Goal: Book appointment/travel/reservation

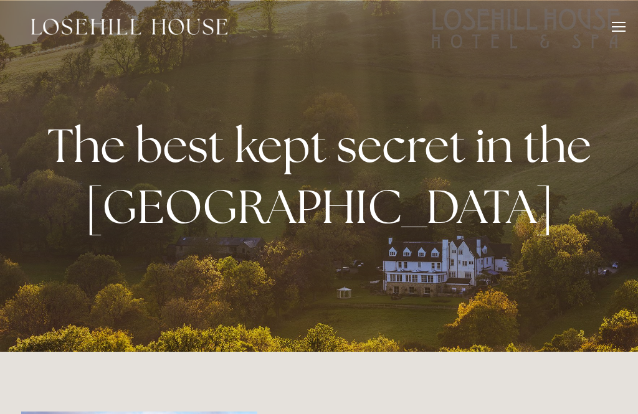
click at [621, 24] on div at bounding box center [619, 29] width 14 height 14
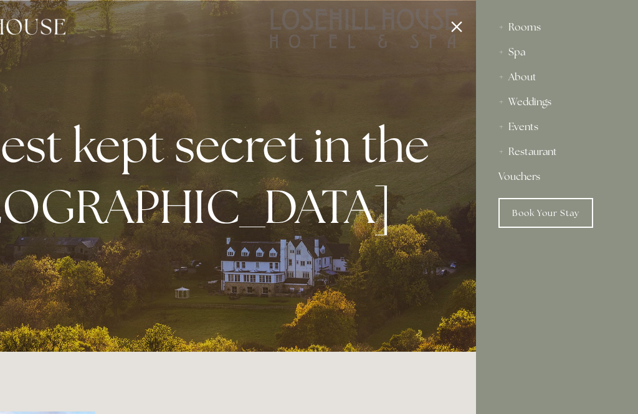
click at [525, 50] on div "Spa" at bounding box center [557, 52] width 117 height 25
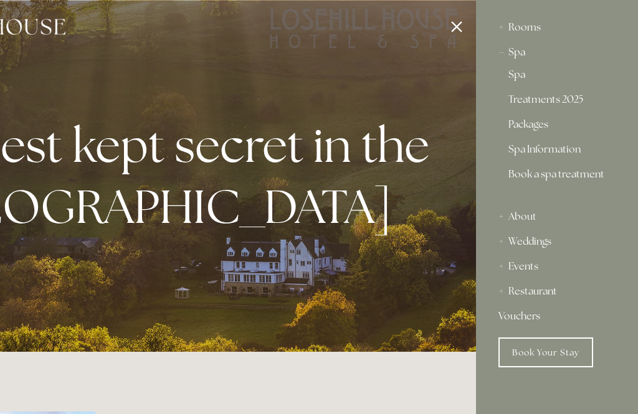
click at [568, 101] on link "Treatments 2025" at bounding box center [557, 102] width 97 height 15
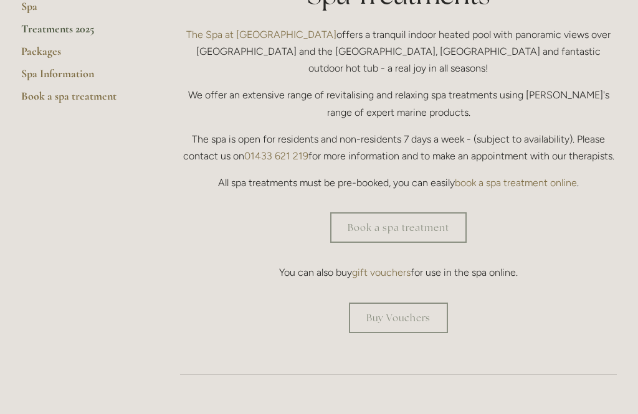
scroll to position [346, 0]
click at [438, 212] on link "Book a spa treatment" at bounding box center [398, 227] width 137 height 31
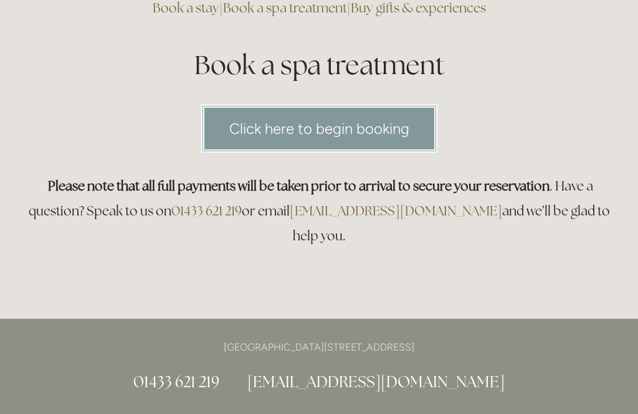
scroll to position [127, 0]
click at [397, 135] on link "Click here to begin booking" at bounding box center [319, 129] width 236 height 48
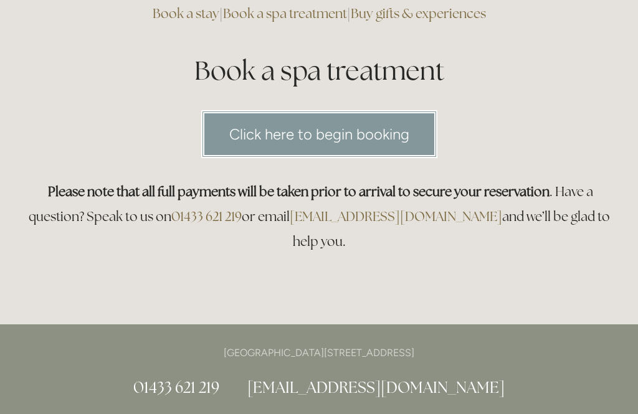
scroll to position [0, 0]
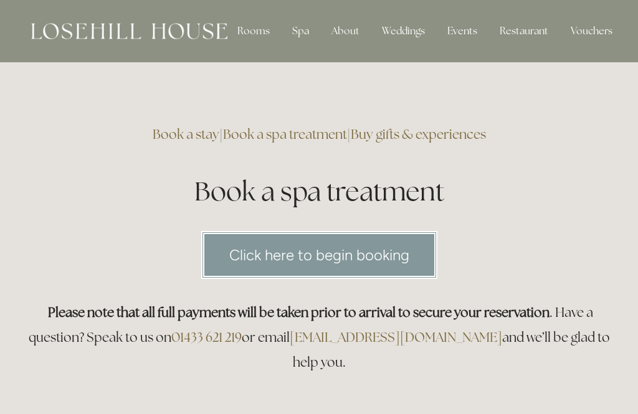
click at [304, 22] on div "Spa" at bounding box center [300, 31] width 37 height 25
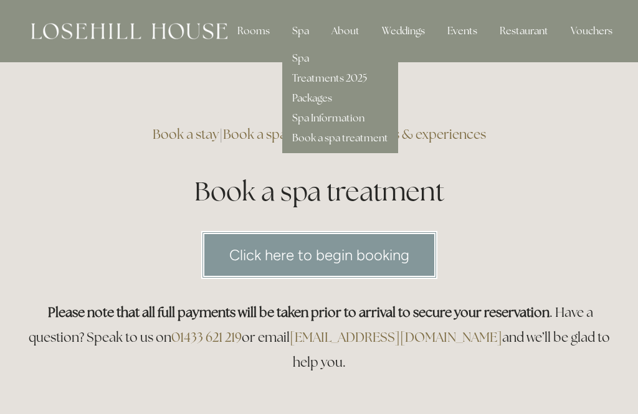
click at [320, 100] on link "Packages" at bounding box center [312, 98] width 40 height 13
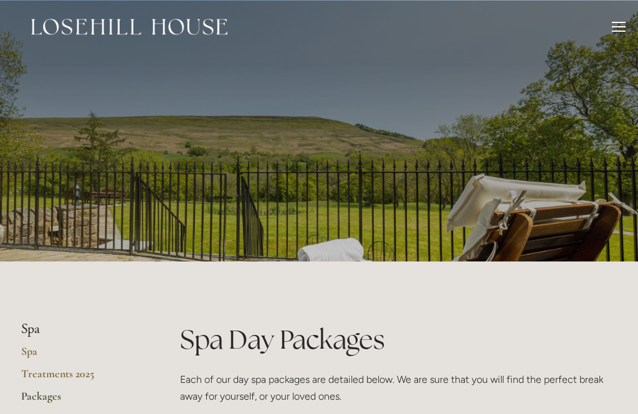
click at [27, 345] on link "Spa" at bounding box center [80, 356] width 119 height 22
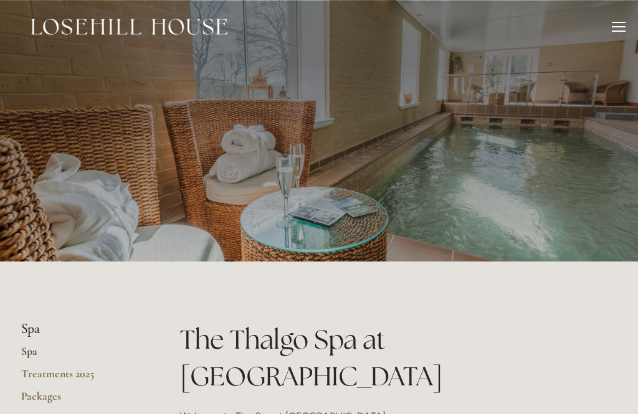
click at [614, 26] on div at bounding box center [619, 29] width 14 height 14
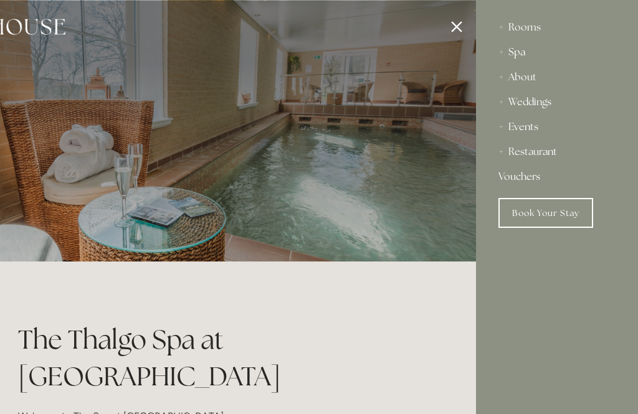
click at [514, 178] on link "Vouchers" at bounding box center [557, 177] width 117 height 25
